Goal: Task Accomplishment & Management: Manage account settings

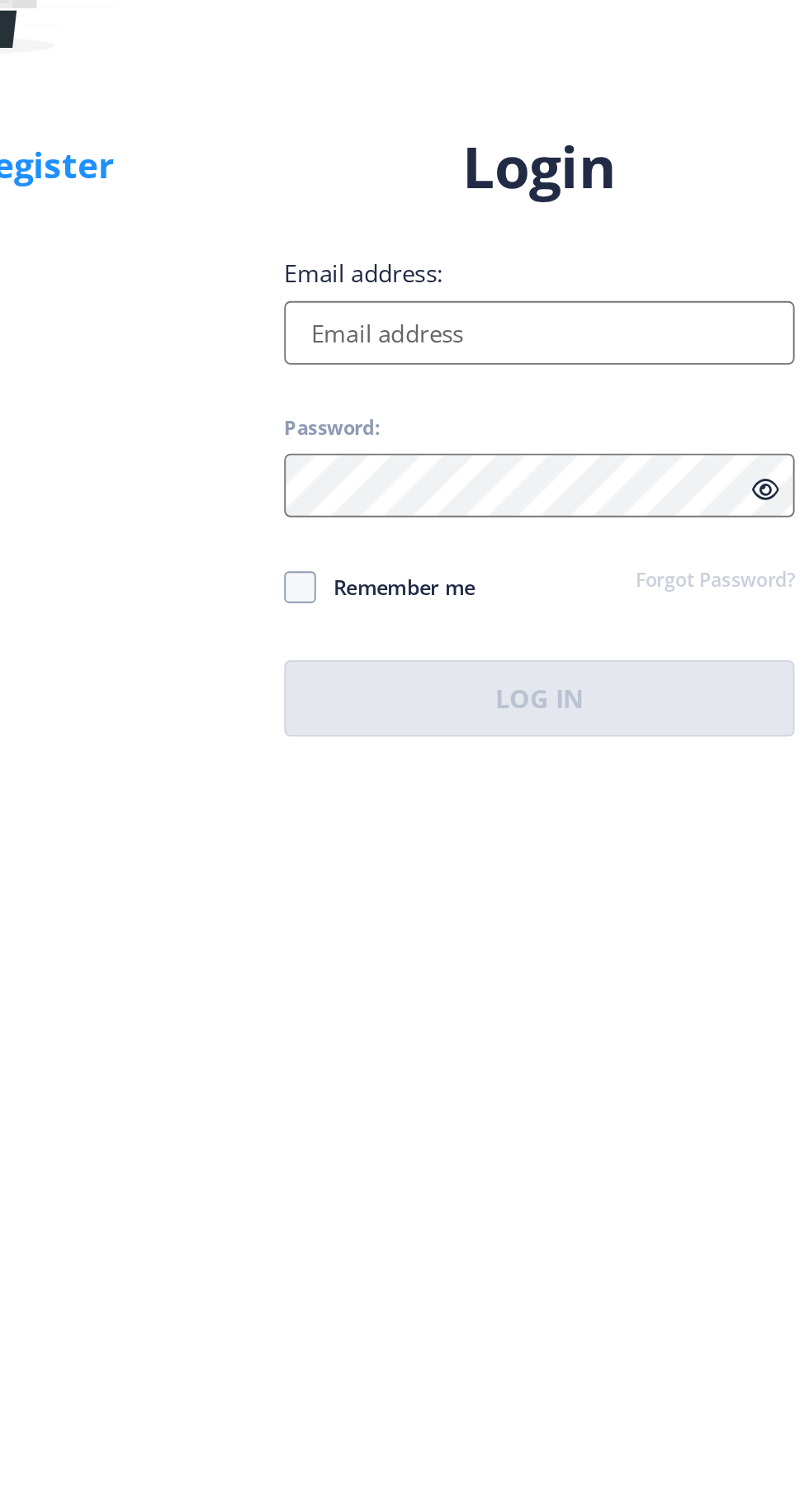
type input "[EMAIL_ADDRESS][DOMAIN_NAME]"
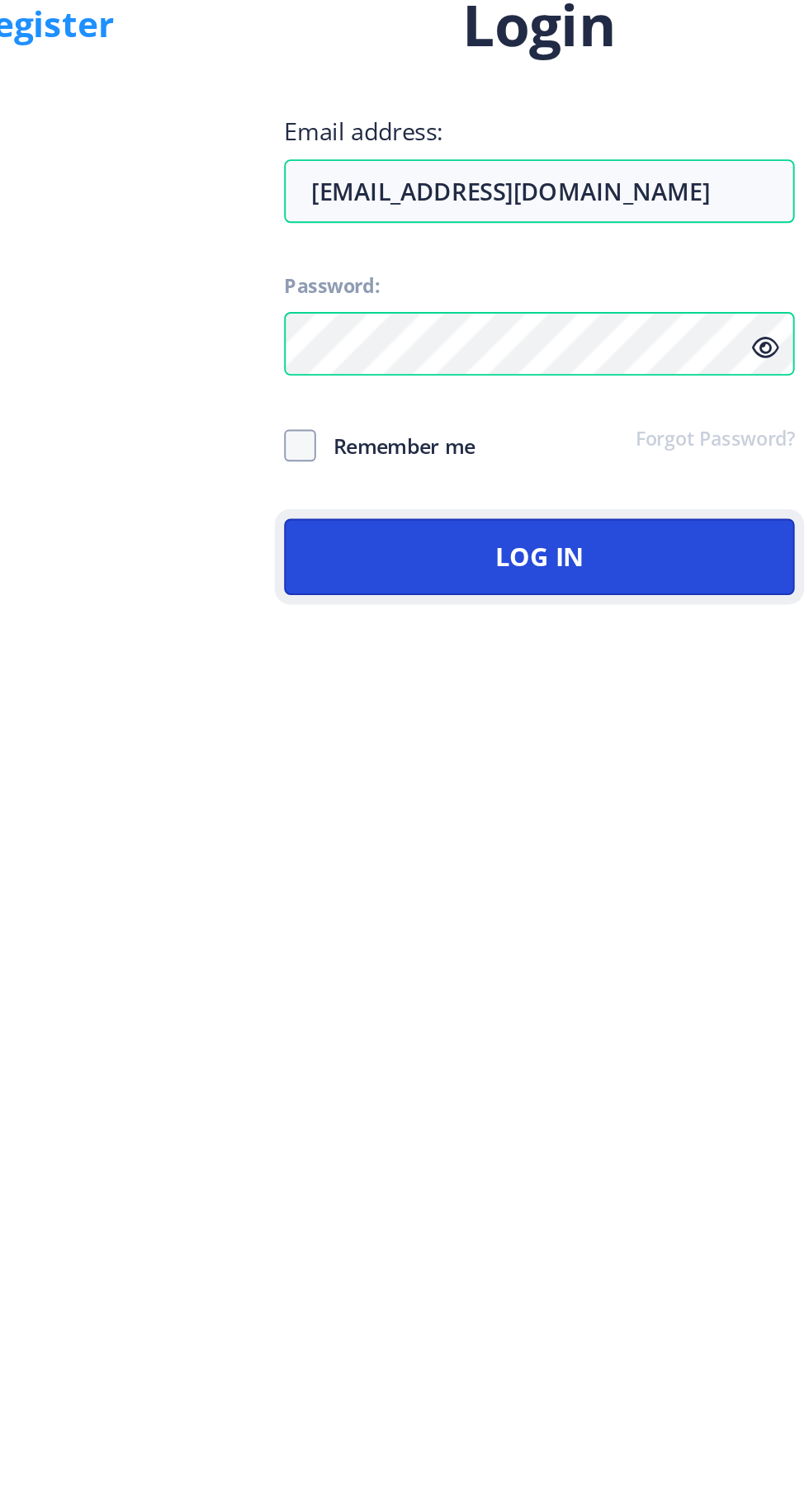
click at [610, 900] on button "Log In" at bounding box center [586, 881] width 265 height 40
